Goal: Task Accomplishment & Management: Complete application form

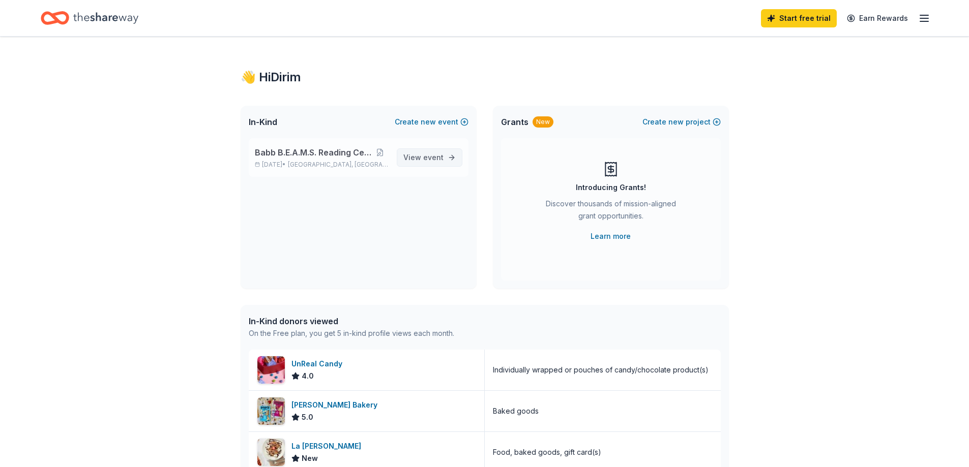
click at [425, 154] on span "event" at bounding box center [433, 157] width 20 height 9
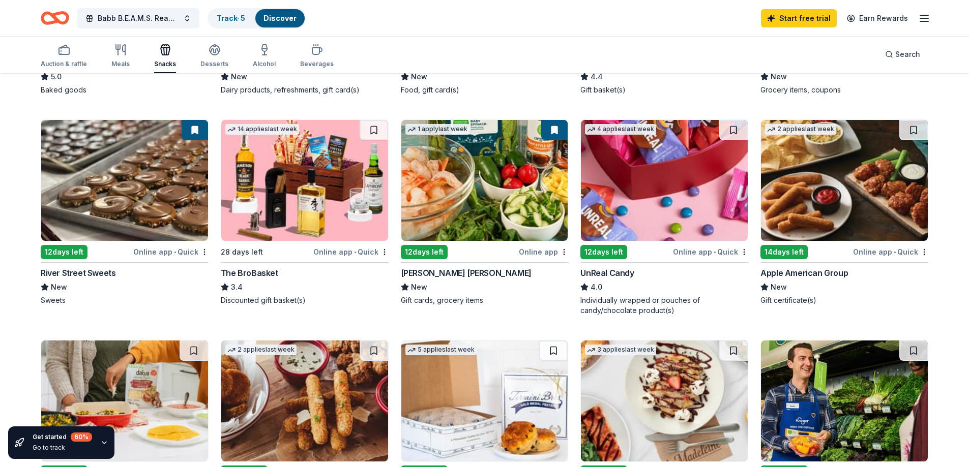
scroll to position [508, 0]
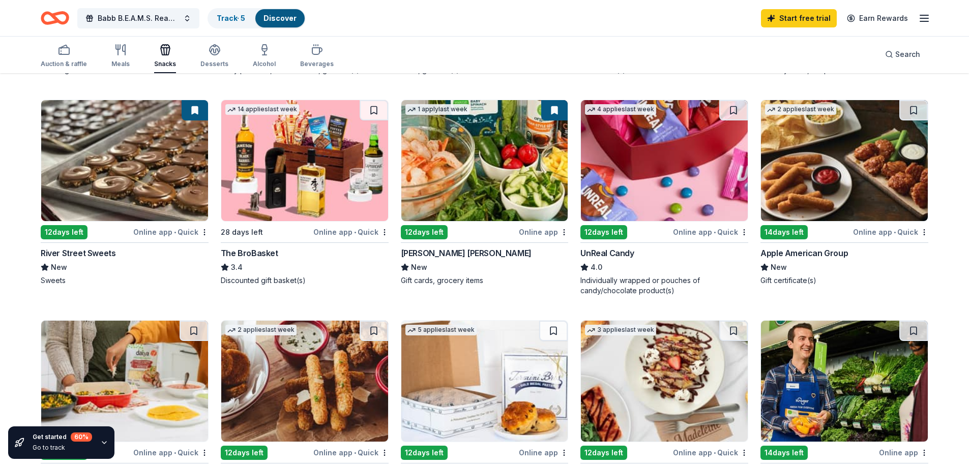
click at [595, 194] on img at bounding box center [664, 160] width 167 height 121
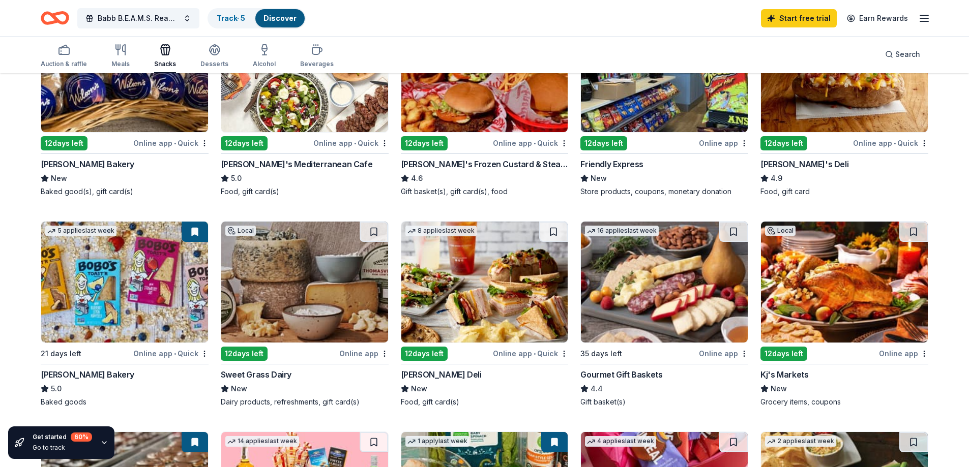
scroll to position [75, 0]
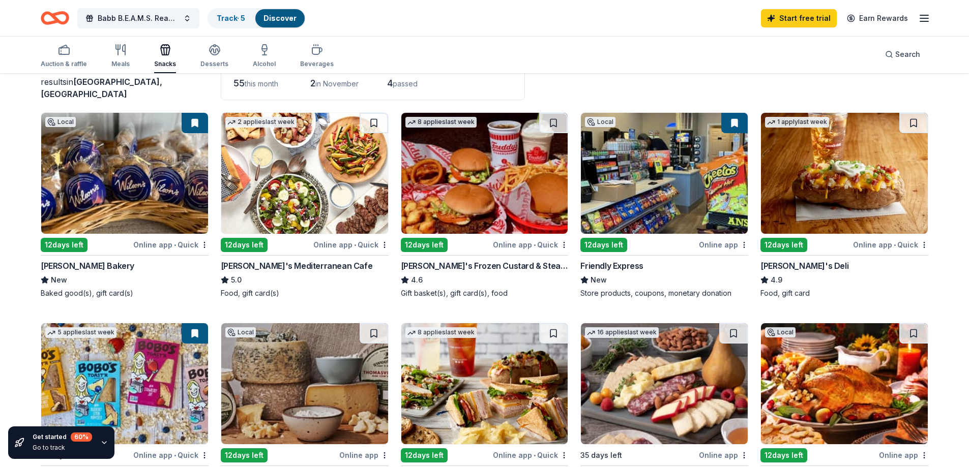
click at [175, 189] on img at bounding box center [124, 173] width 167 height 121
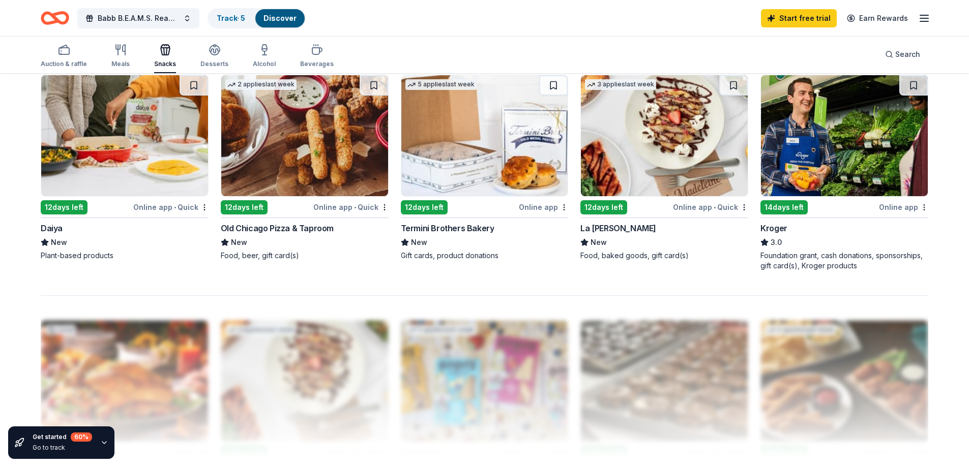
scroll to position [787, 0]
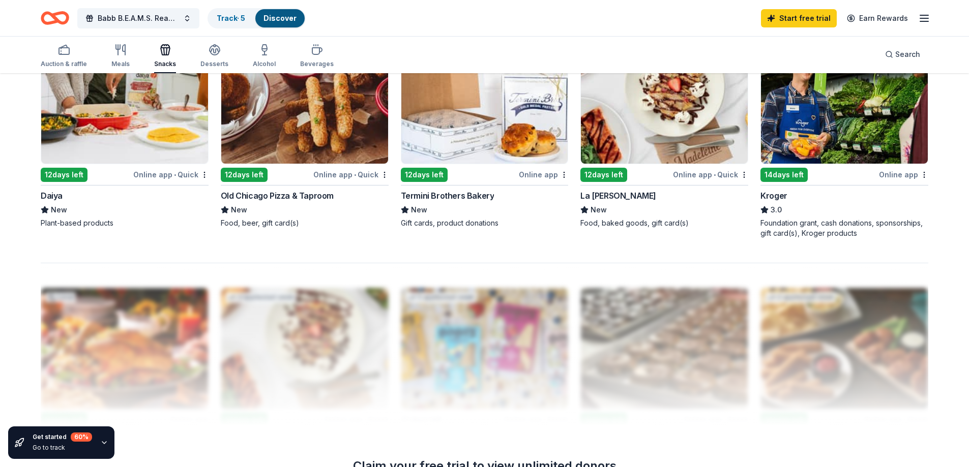
click at [660, 122] on img at bounding box center [664, 103] width 167 height 121
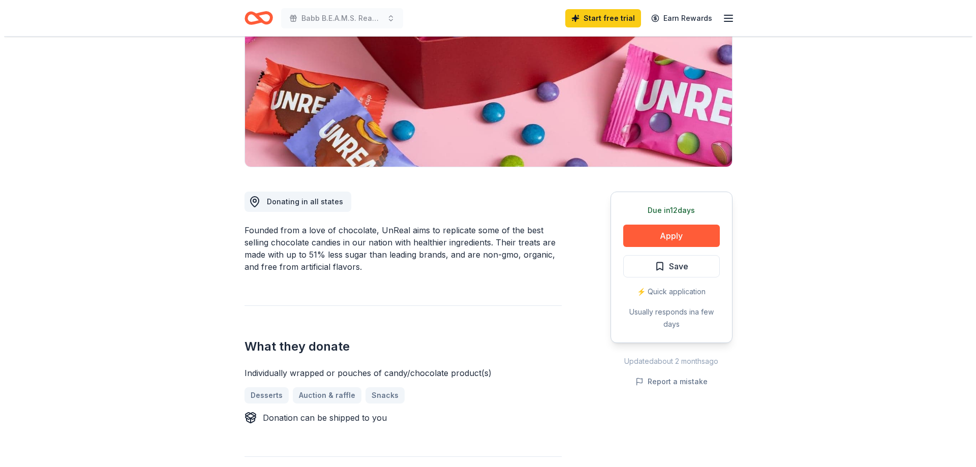
scroll to position [153, 0]
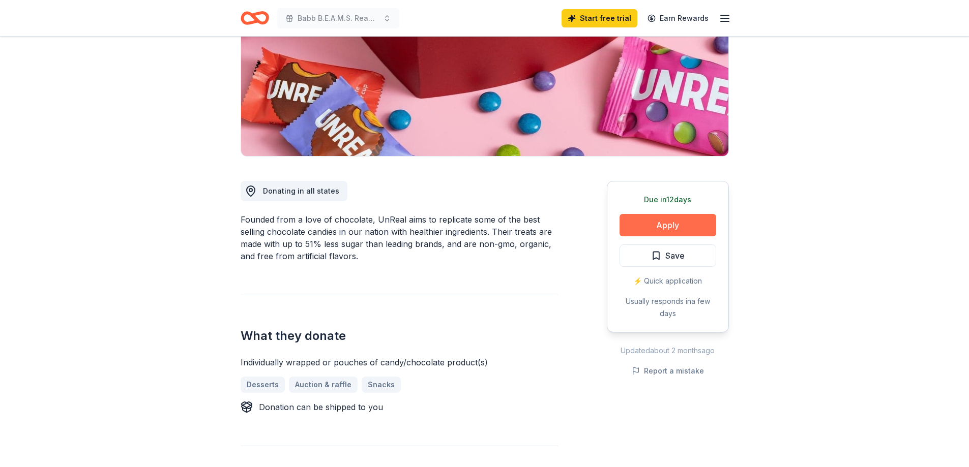
click at [640, 224] on button "Apply" at bounding box center [667, 225] width 97 height 22
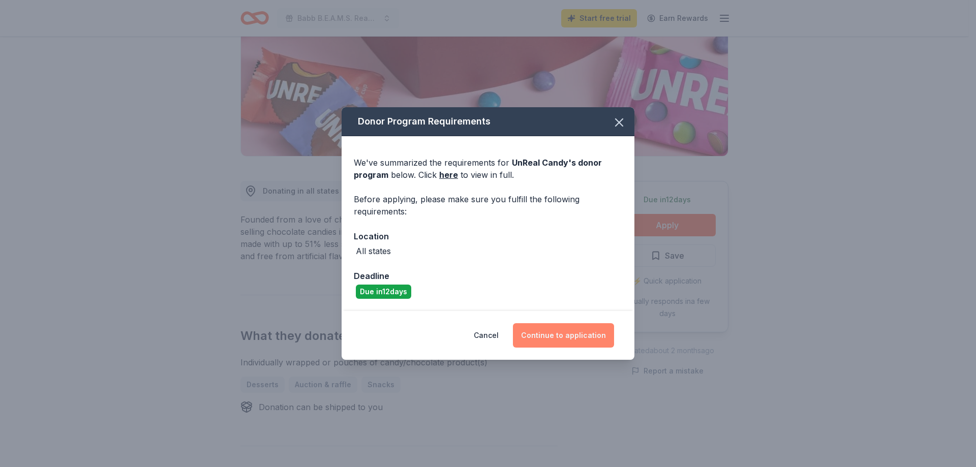
click at [533, 335] on button "Continue to application" at bounding box center [563, 335] width 101 height 24
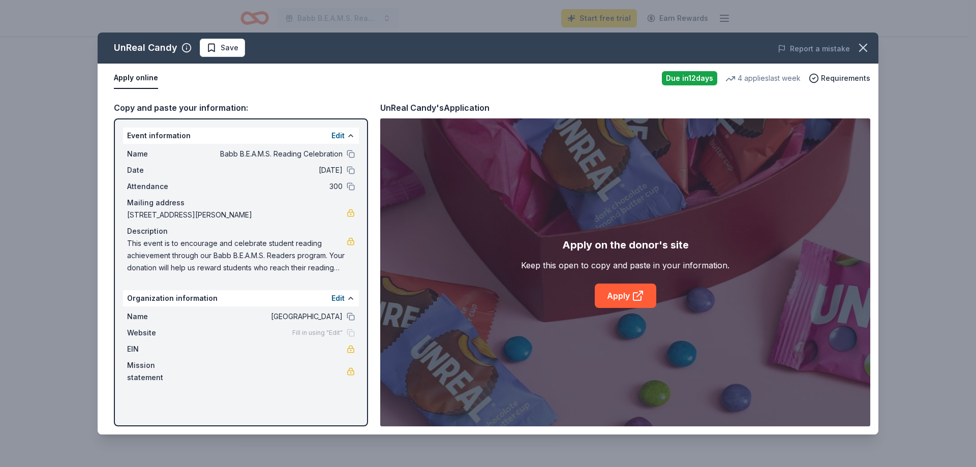
click at [245, 248] on span "This event is to encourage and celebrate student reading achievement through ou…" at bounding box center [237, 255] width 220 height 37
click at [339, 136] on button "Edit" at bounding box center [338, 136] width 13 height 12
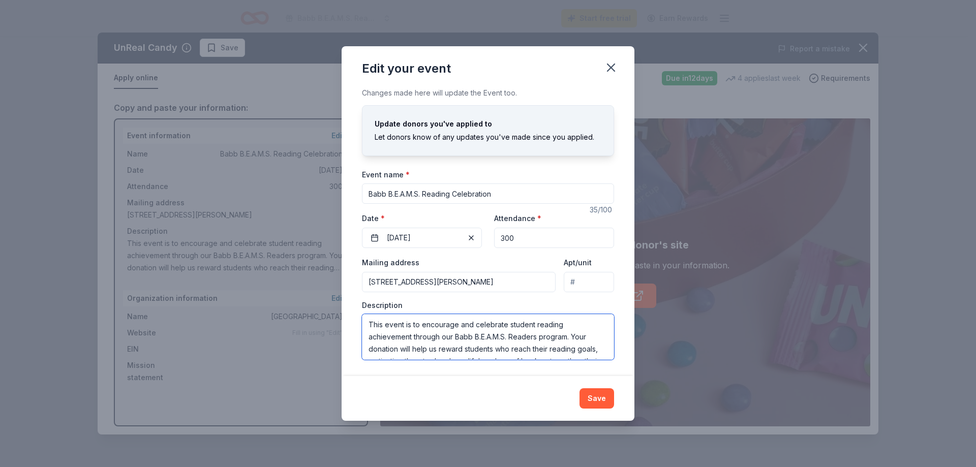
scroll to position [24, 0]
drag, startPoint x: 368, startPoint y: 323, endPoint x: 578, endPoint y: 360, distance: 213.1
click at [578, 360] on textarea "This event is to encourage and celebrate student reading achievement through ou…" at bounding box center [488, 337] width 252 height 46
click at [600, 399] on button "Save" at bounding box center [597, 398] width 35 height 20
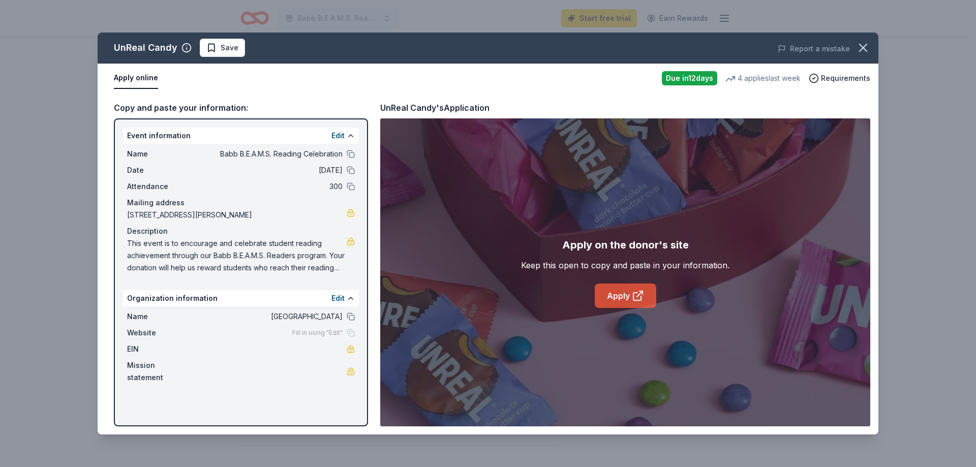
click at [626, 303] on link "Apply" at bounding box center [626, 296] width 62 height 24
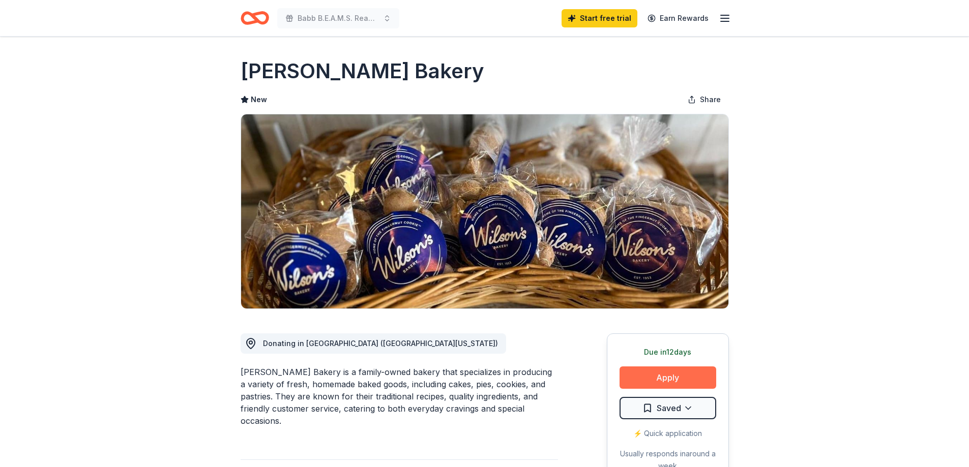
click at [659, 380] on button "Apply" at bounding box center [667, 378] width 97 height 22
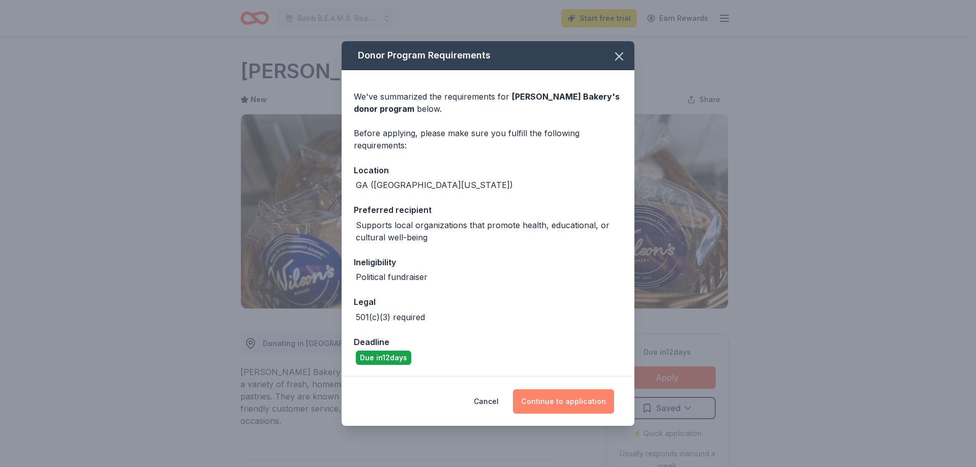
click at [544, 405] on button "Continue to application" at bounding box center [563, 402] width 101 height 24
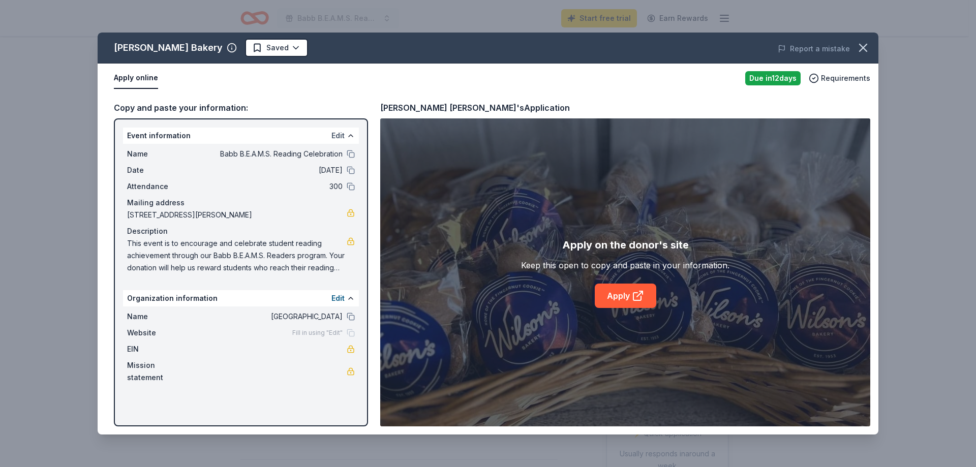
click at [341, 133] on button "Edit" at bounding box center [338, 136] width 13 height 12
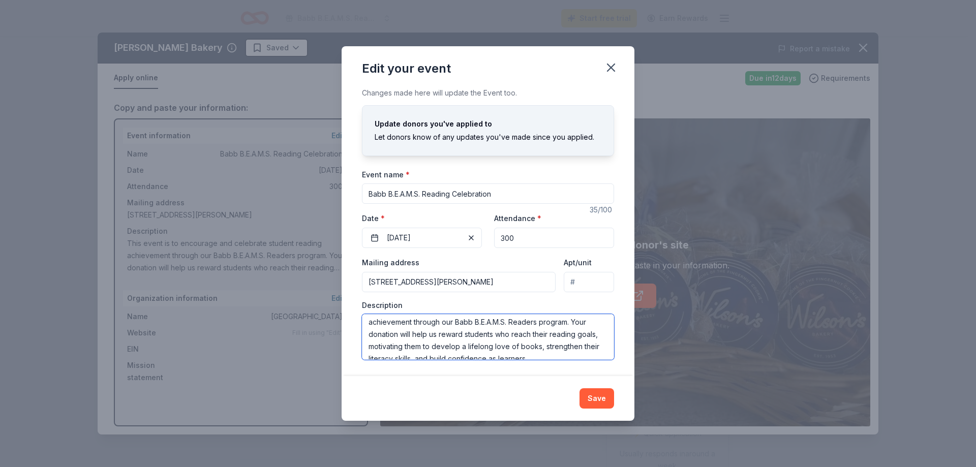
scroll to position [24, 0]
drag, startPoint x: 369, startPoint y: 326, endPoint x: 568, endPoint y: 352, distance: 200.4
click at [568, 352] on textarea "This event is to encourage and celebrate student reading achievement through ou…" at bounding box center [488, 337] width 252 height 46
click at [593, 400] on button "Save" at bounding box center [597, 398] width 35 height 20
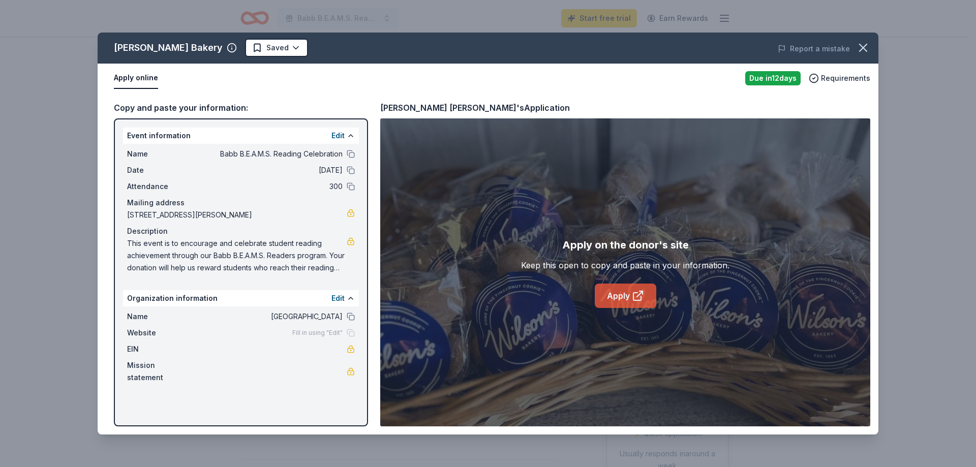
click at [621, 299] on link "Apply" at bounding box center [626, 296] width 62 height 24
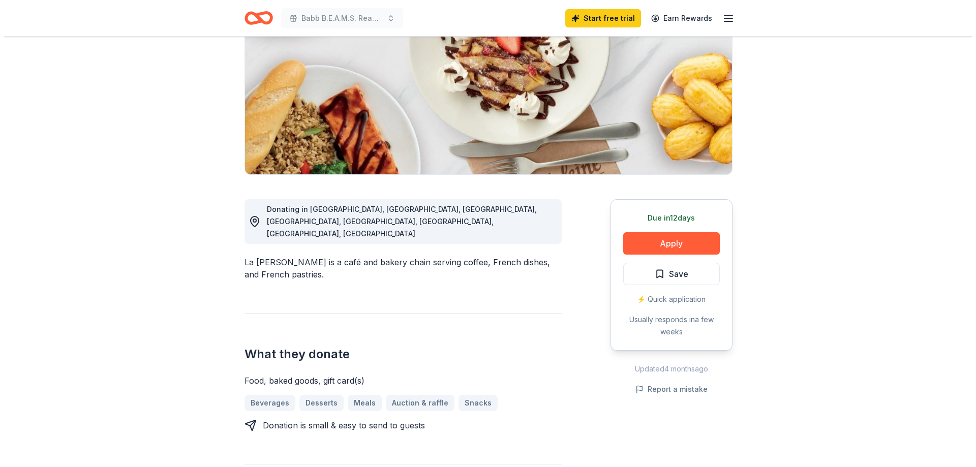
scroll to position [153, 0]
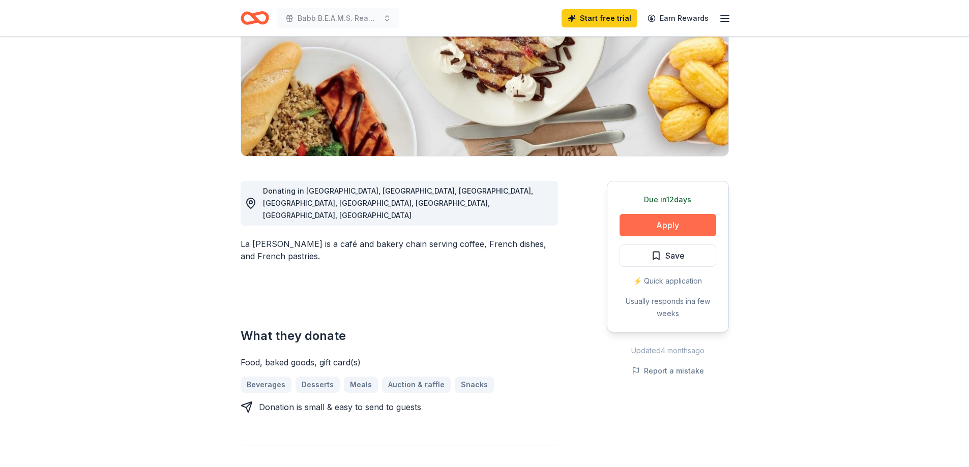
click at [671, 222] on button "Apply" at bounding box center [667, 225] width 97 height 22
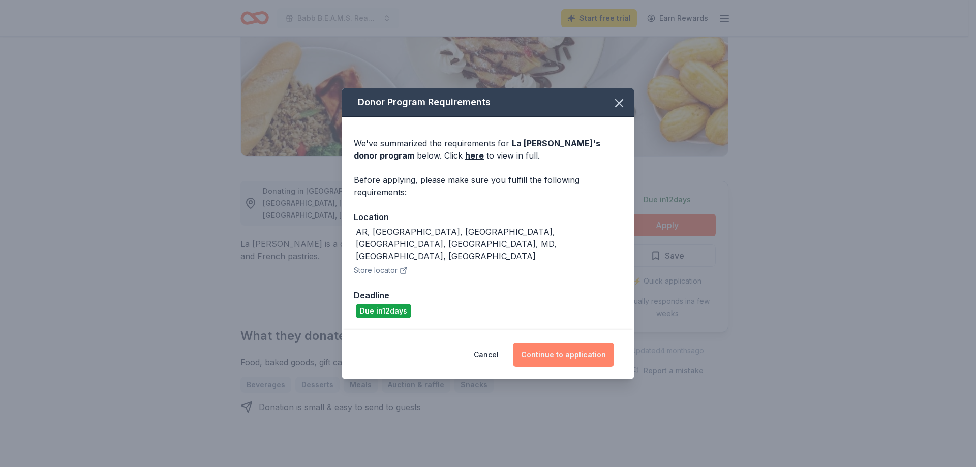
click at [548, 344] on button "Continue to application" at bounding box center [563, 355] width 101 height 24
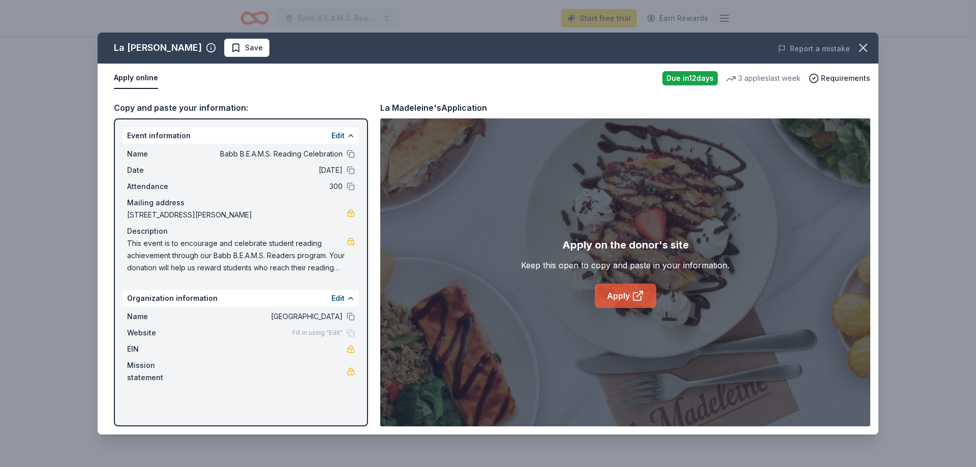
click at [636, 293] on icon at bounding box center [638, 297] width 8 height 8
